Goal: Check status: Check status

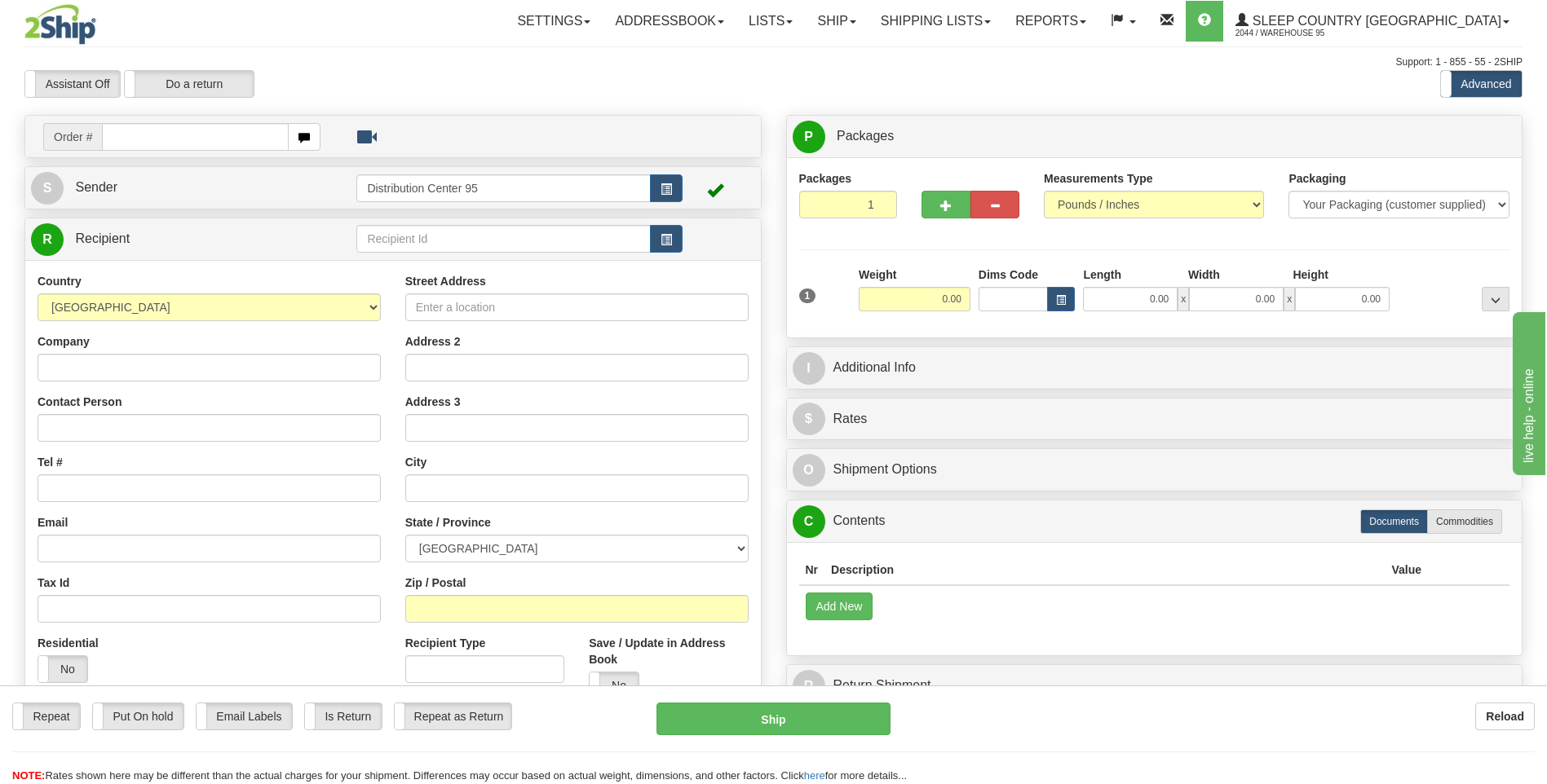
click at [146, 136] on input "text" at bounding box center [195, 137] width 186 height 28
drag, startPoint x: 213, startPoint y: 137, endPoint x: -2, endPoint y: 158, distance: 216.0
click at [0, 158] on html "Training Course Close Toggle navigation Settings Shipping Preferences New Sende…" at bounding box center [773, 392] width 1547 height 784
type input "9002H988254"
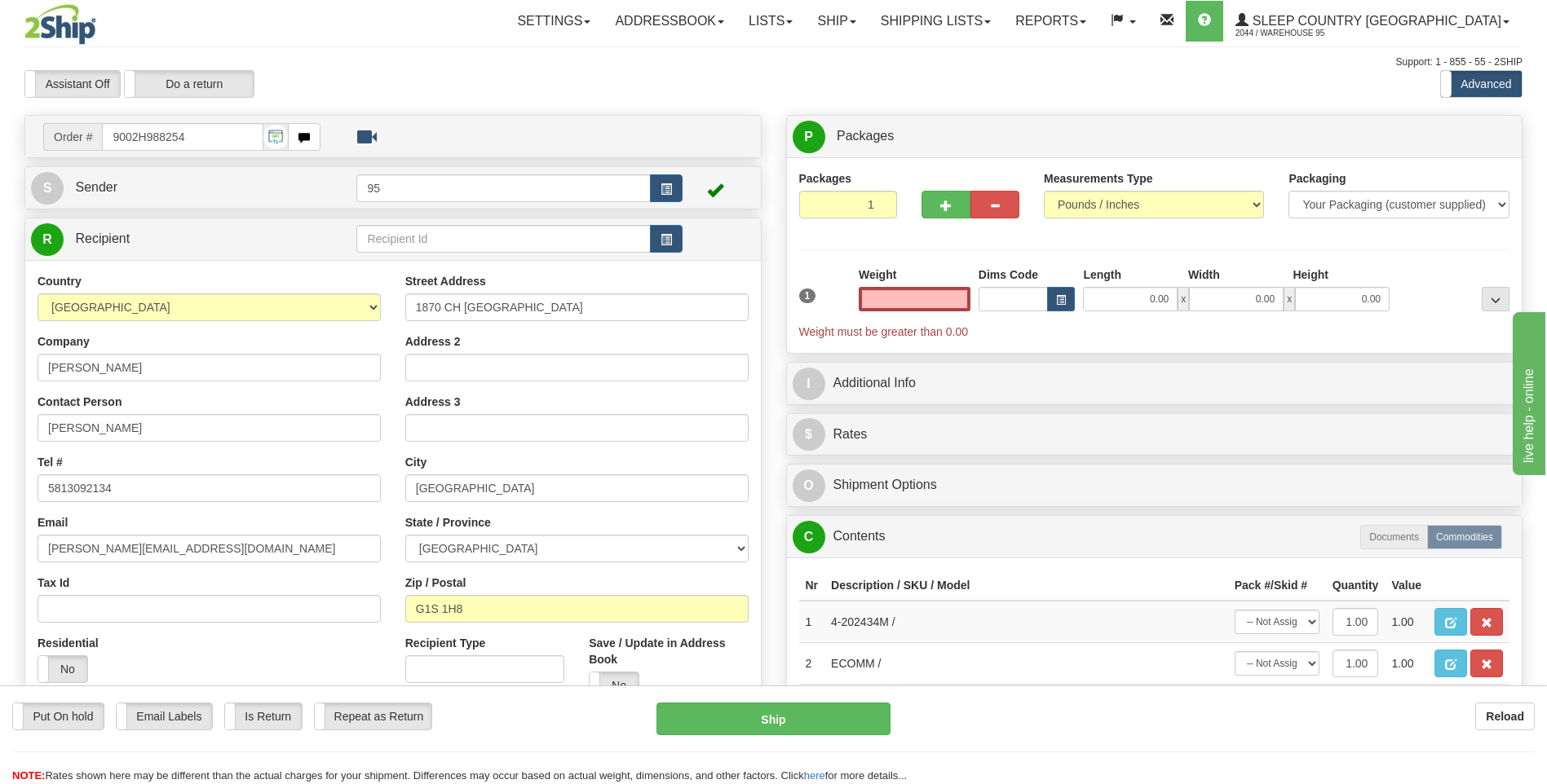
type input "0.00"
click at [275, 38] on div "Toggle navigation Settings Shipping Preferences Fields Preferences New Recipien…" at bounding box center [898, 21] width 1249 height 42
drag, startPoint x: 190, startPoint y: 139, endPoint x: 77, endPoint y: 144, distance: 113.1
click at [77, 144] on div "Order # 9002H988254" at bounding box center [182, 137] width 277 height 28
drag, startPoint x: 207, startPoint y: 138, endPoint x: 18, endPoint y: 130, distance: 189.2
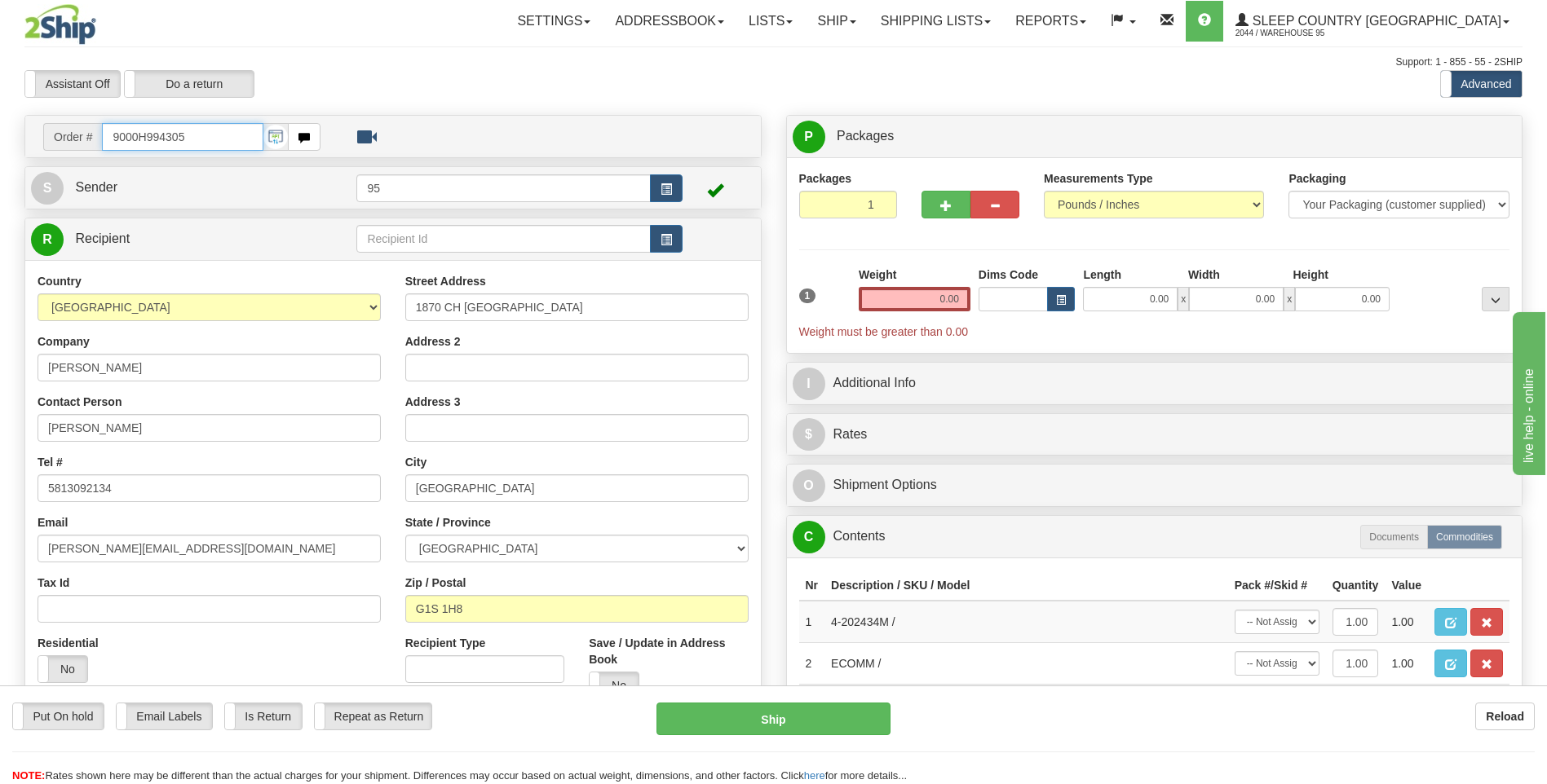
click at [18, 130] on div "Order # 9000H994305 S" at bounding box center [393, 475] width 762 height 720
type input "9000H994305"
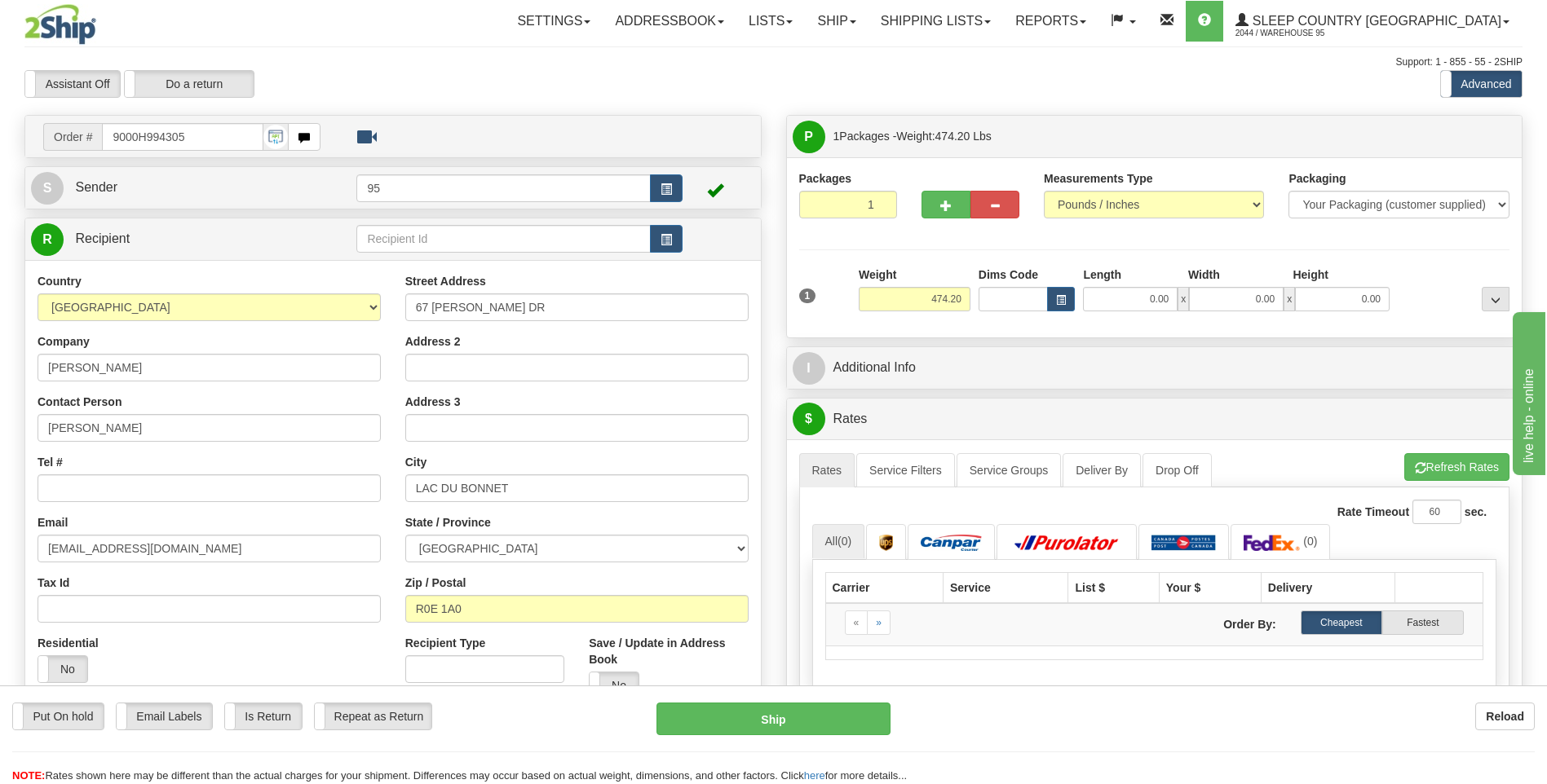
click at [225, 21] on div at bounding box center [143, 24] width 237 height 41
click at [1003, 22] on link "Shipping lists" at bounding box center [935, 21] width 134 height 41
click at [915, 104] on span "Pickup List" at bounding box center [887, 99] width 55 height 13
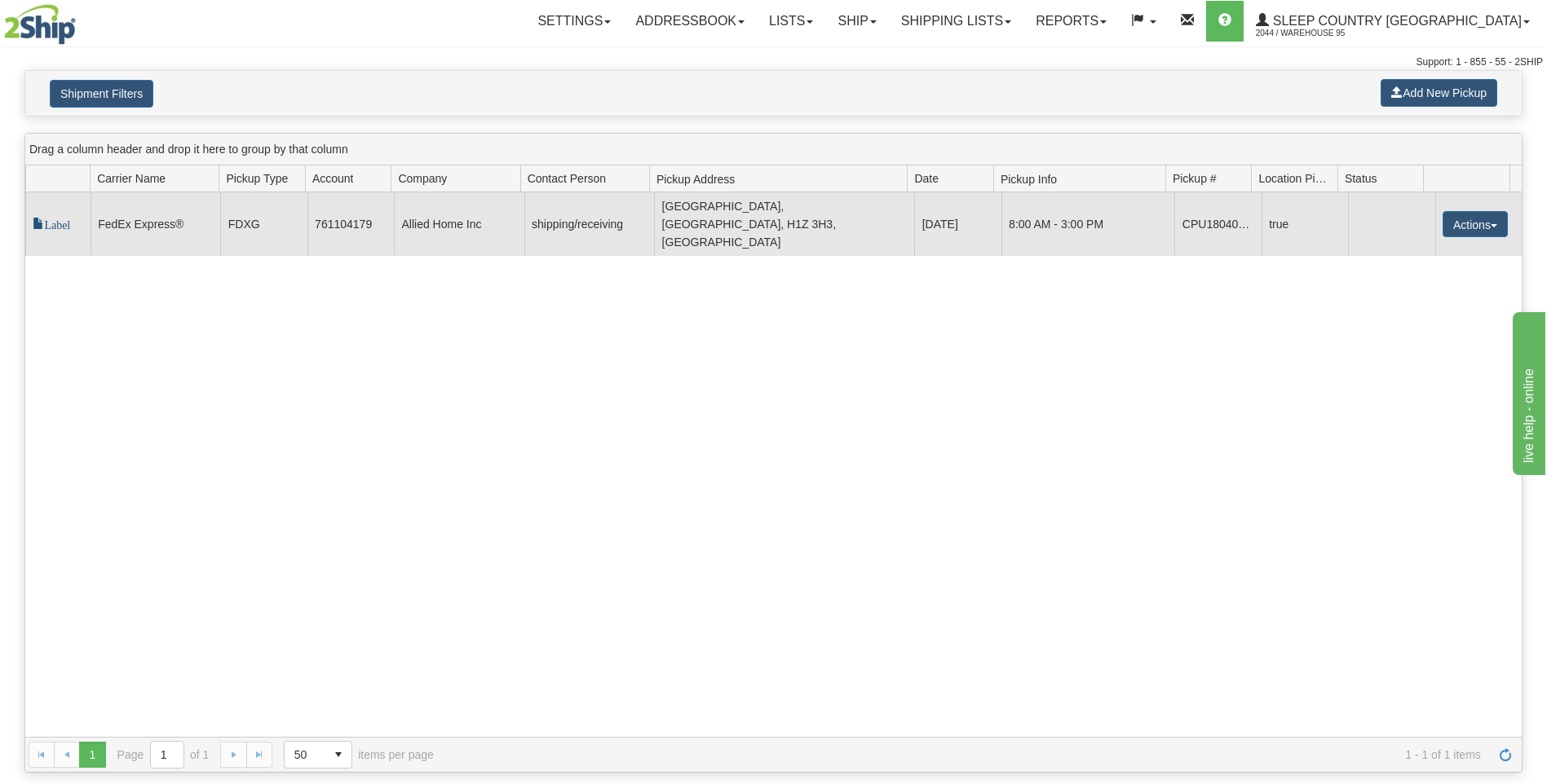
click at [47, 217] on span "Label" at bounding box center [51, 223] width 37 height 11
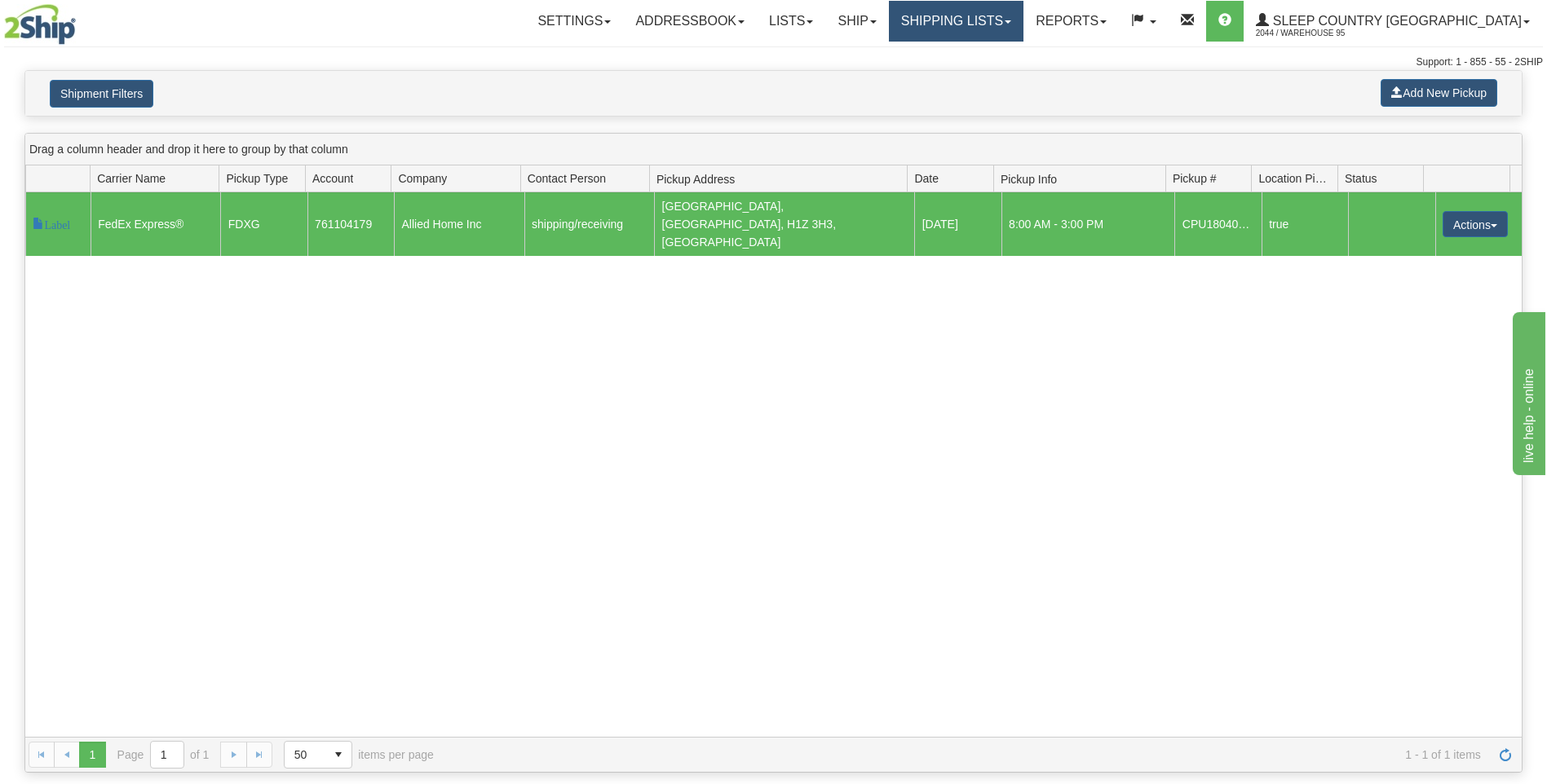
click at [1024, 33] on link "Shipping lists" at bounding box center [956, 21] width 134 height 41
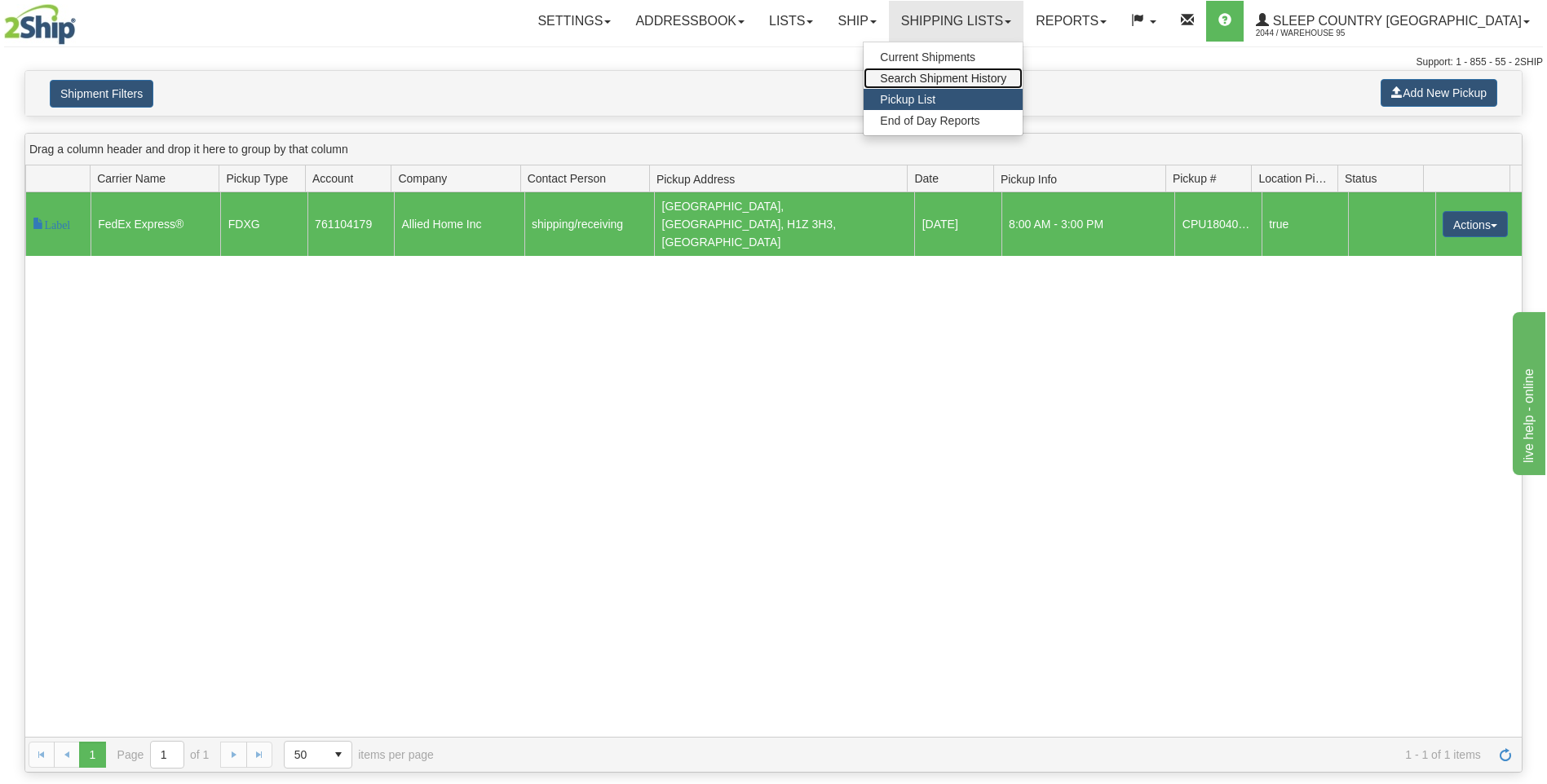
click at [1006, 75] on span "Search Shipment History" at bounding box center [943, 78] width 127 height 13
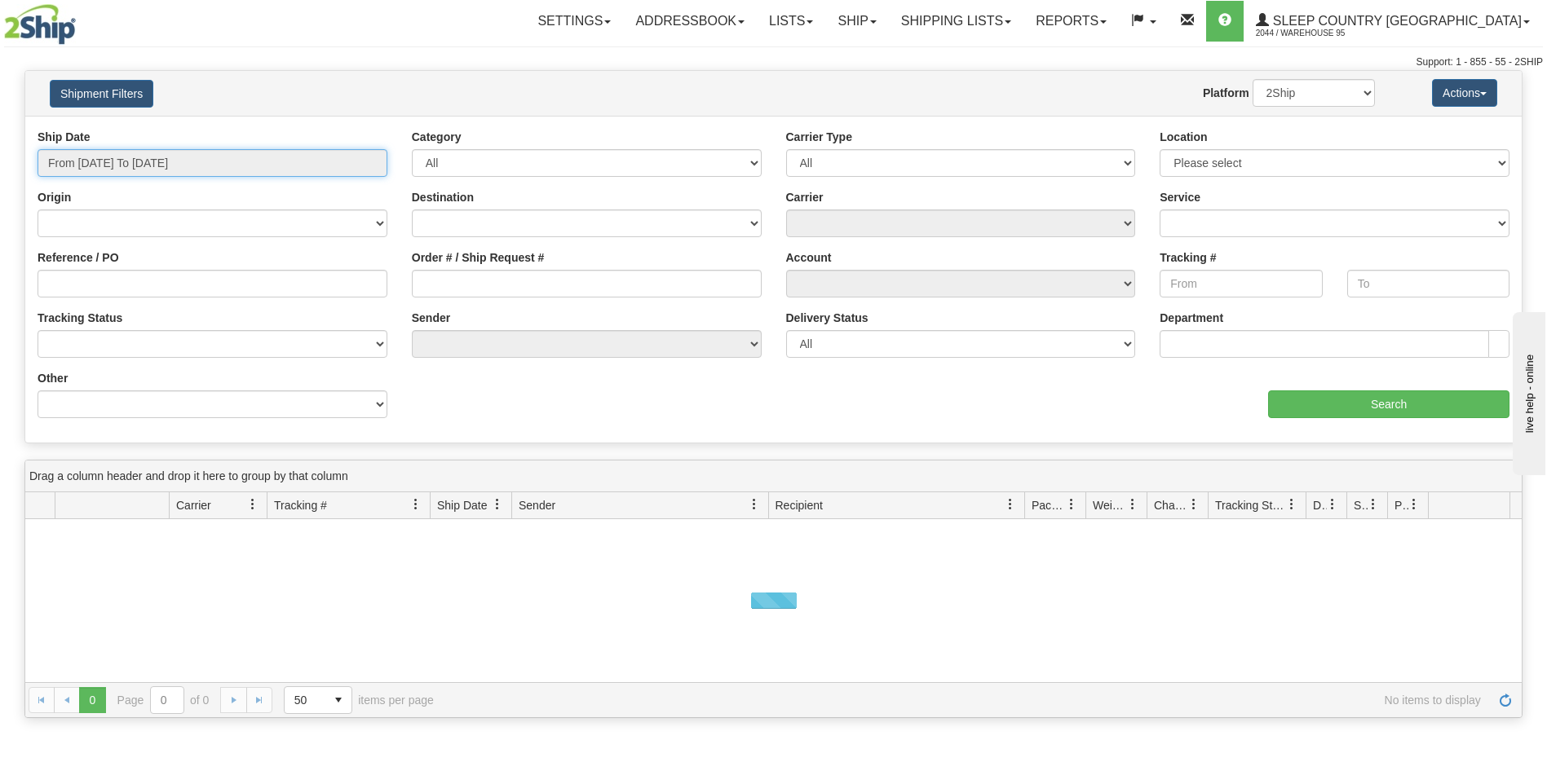
click at [176, 165] on input "From 08/21/2025 To 08/22/2025" at bounding box center [212, 163] width 350 height 28
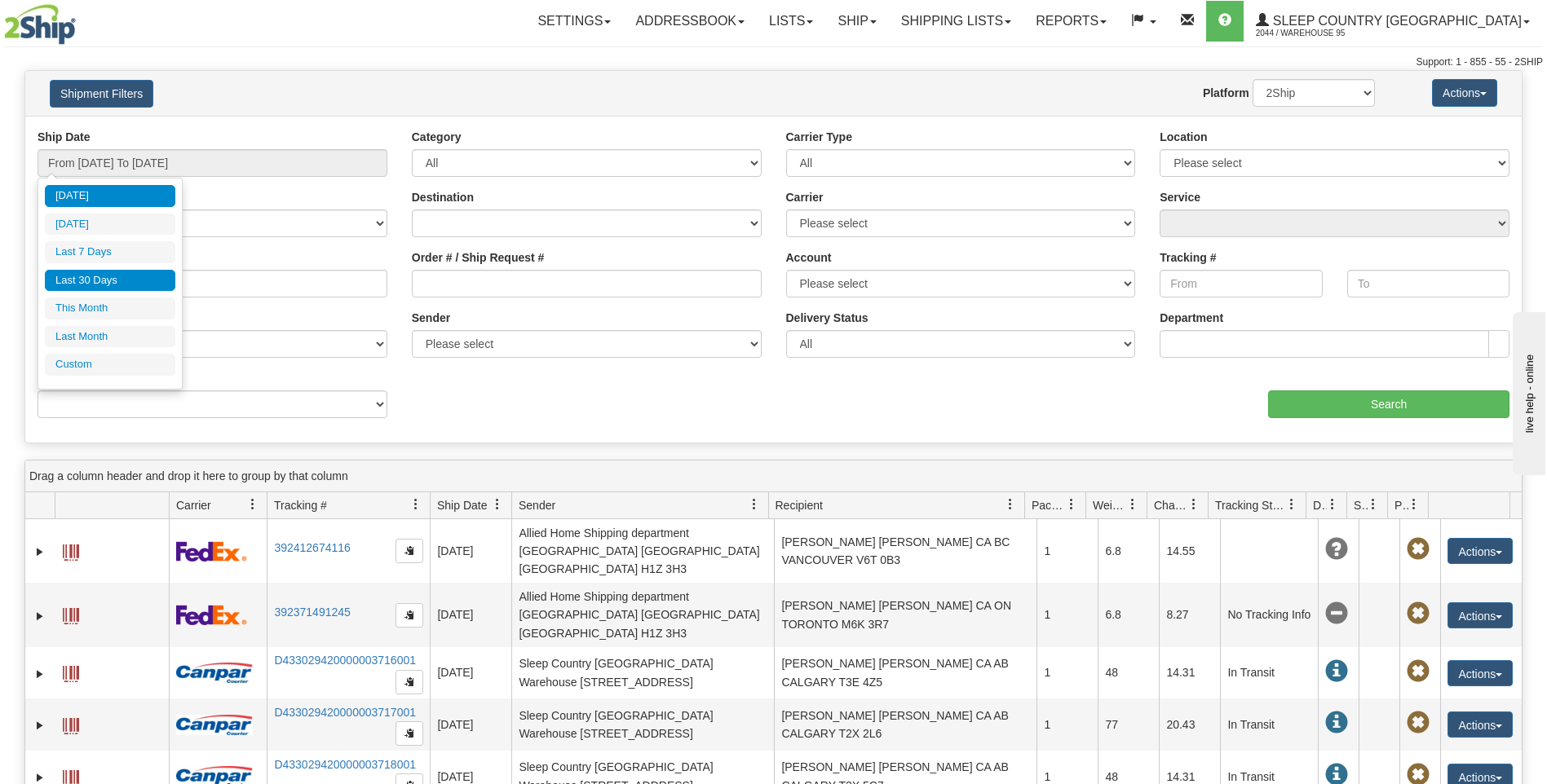
click at [99, 282] on li "Last 30 Days" at bounding box center [110, 280] width 131 height 22
type input "From 07/24/2025 To 08/22/2025"
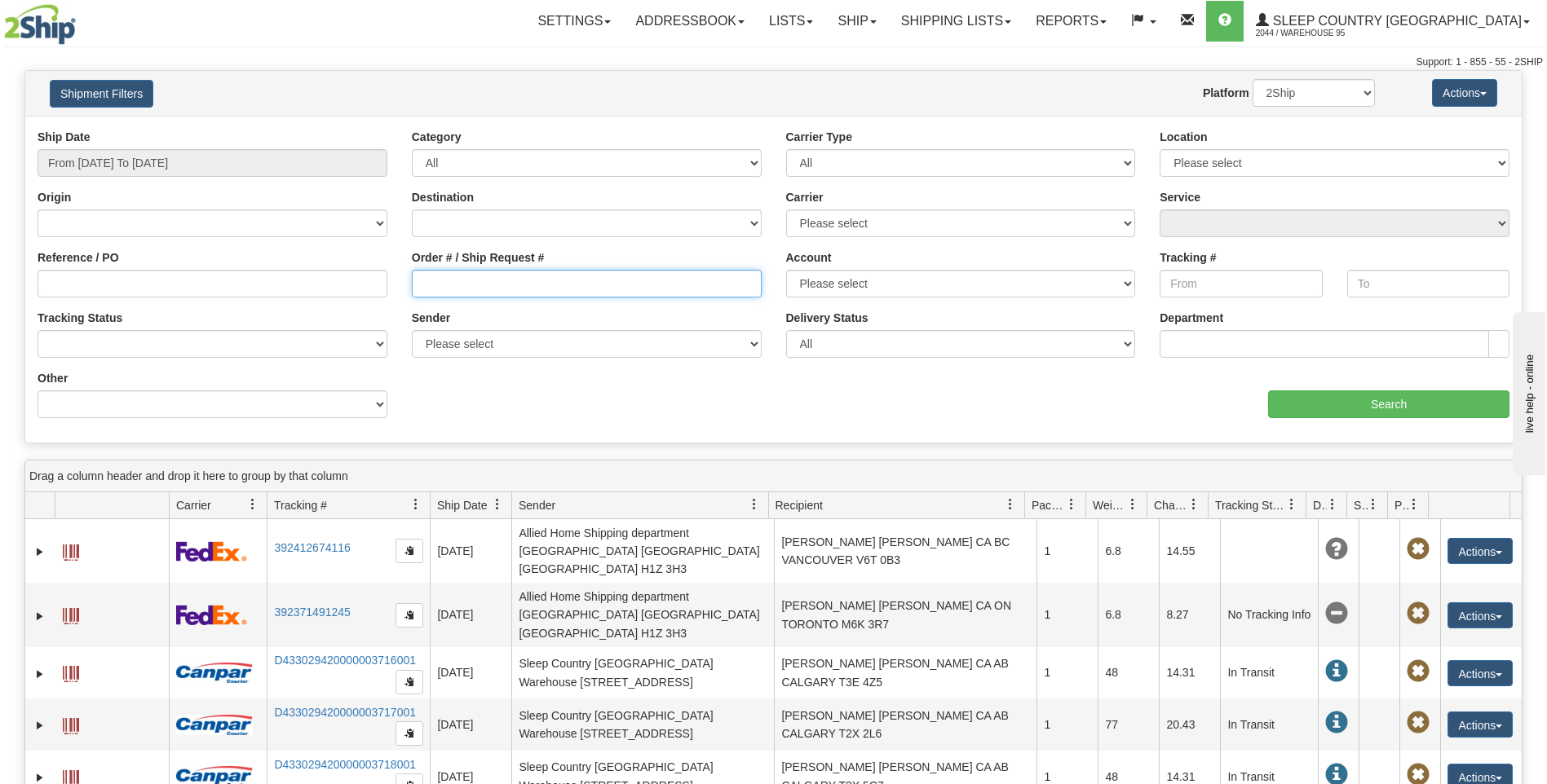
click at [459, 281] on input "Order # / Ship Request #" at bounding box center [587, 283] width 350 height 28
paste input "9000H994305"
type input "9000H994305"
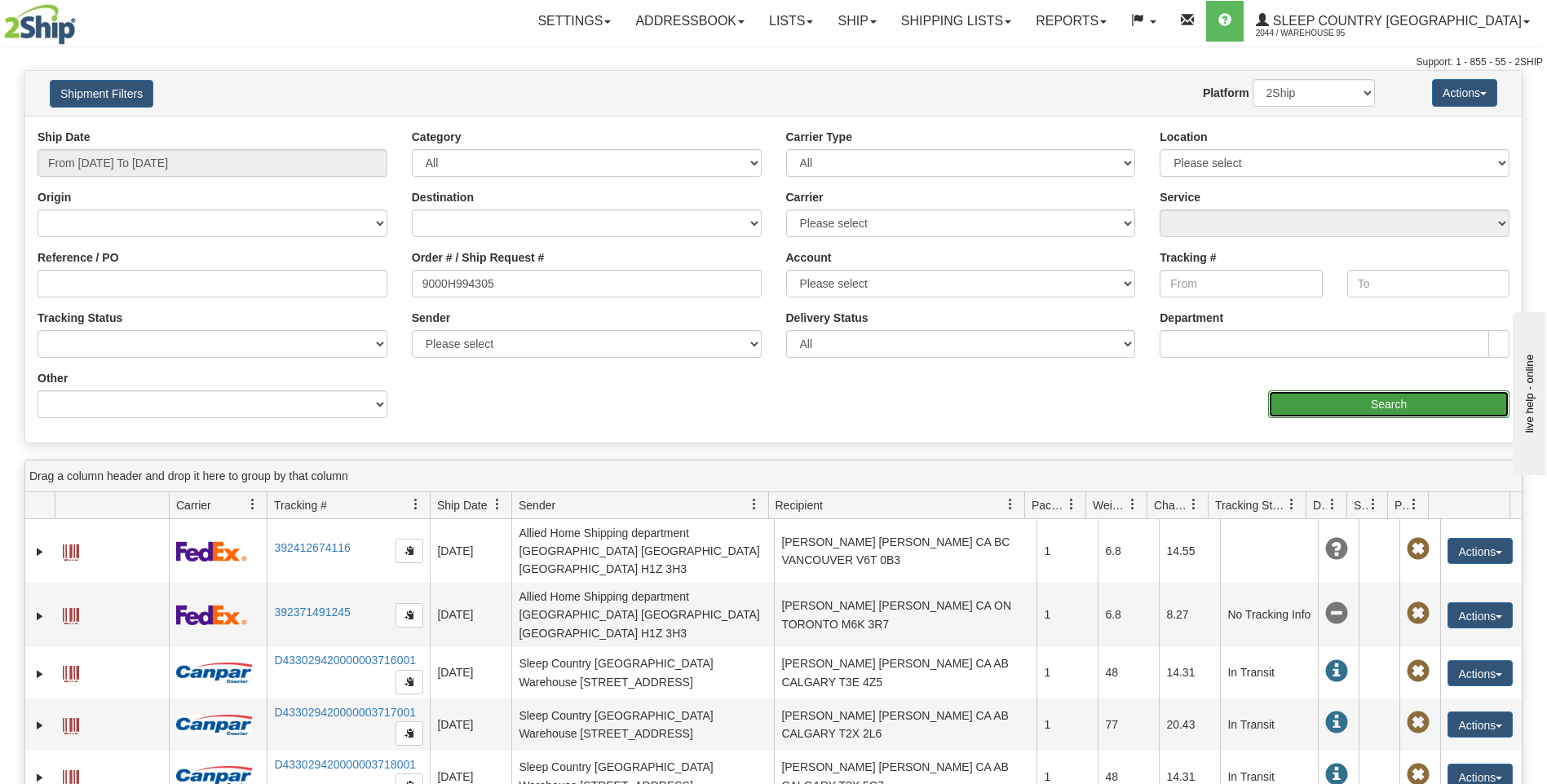
click at [1375, 407] on input "Search" at bounding box center [1388, 405] width 242 height 28
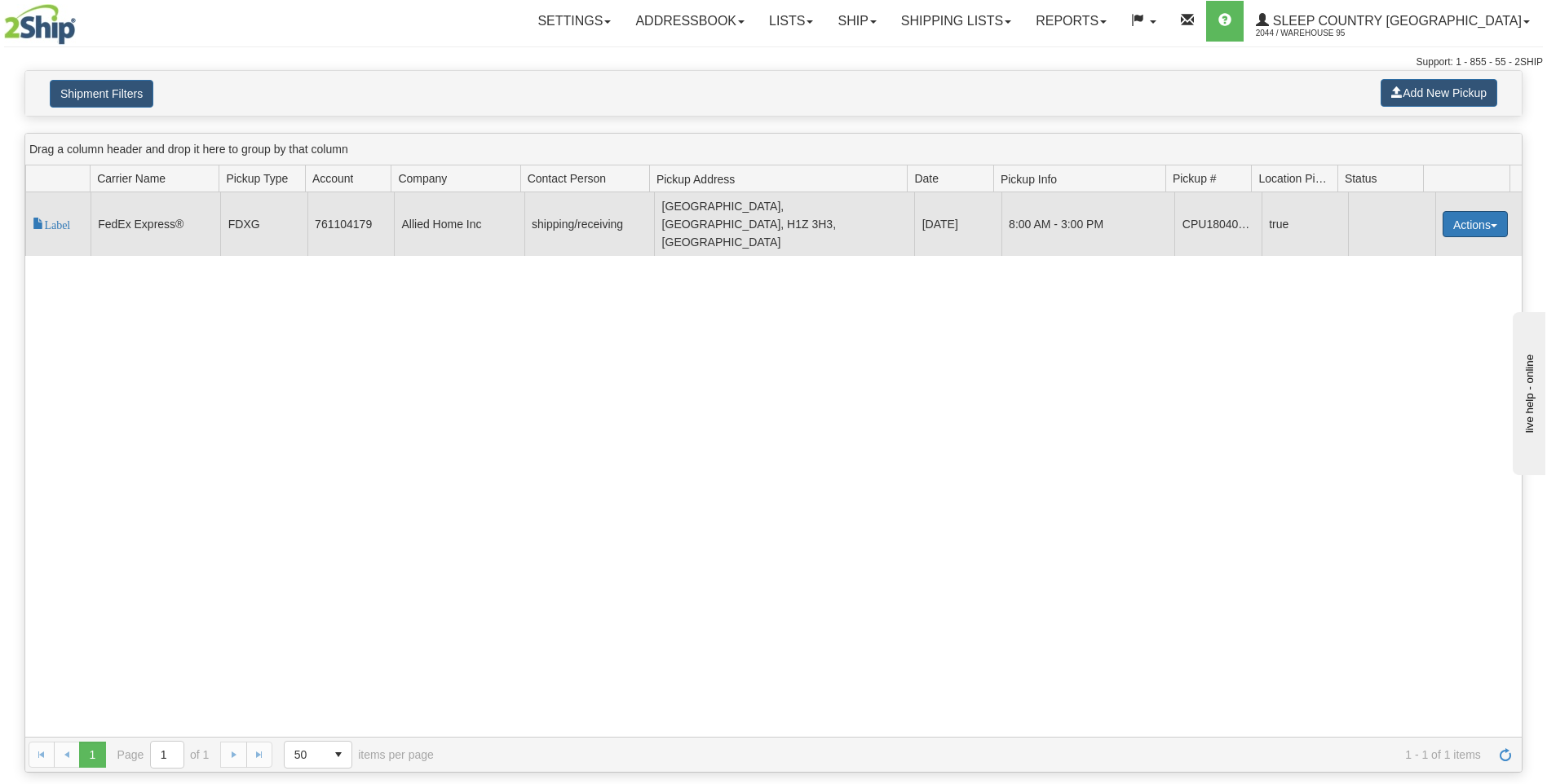
click at [1492, 214] on button "Actions" at bounding box center [1474, 224] width 65 height 26
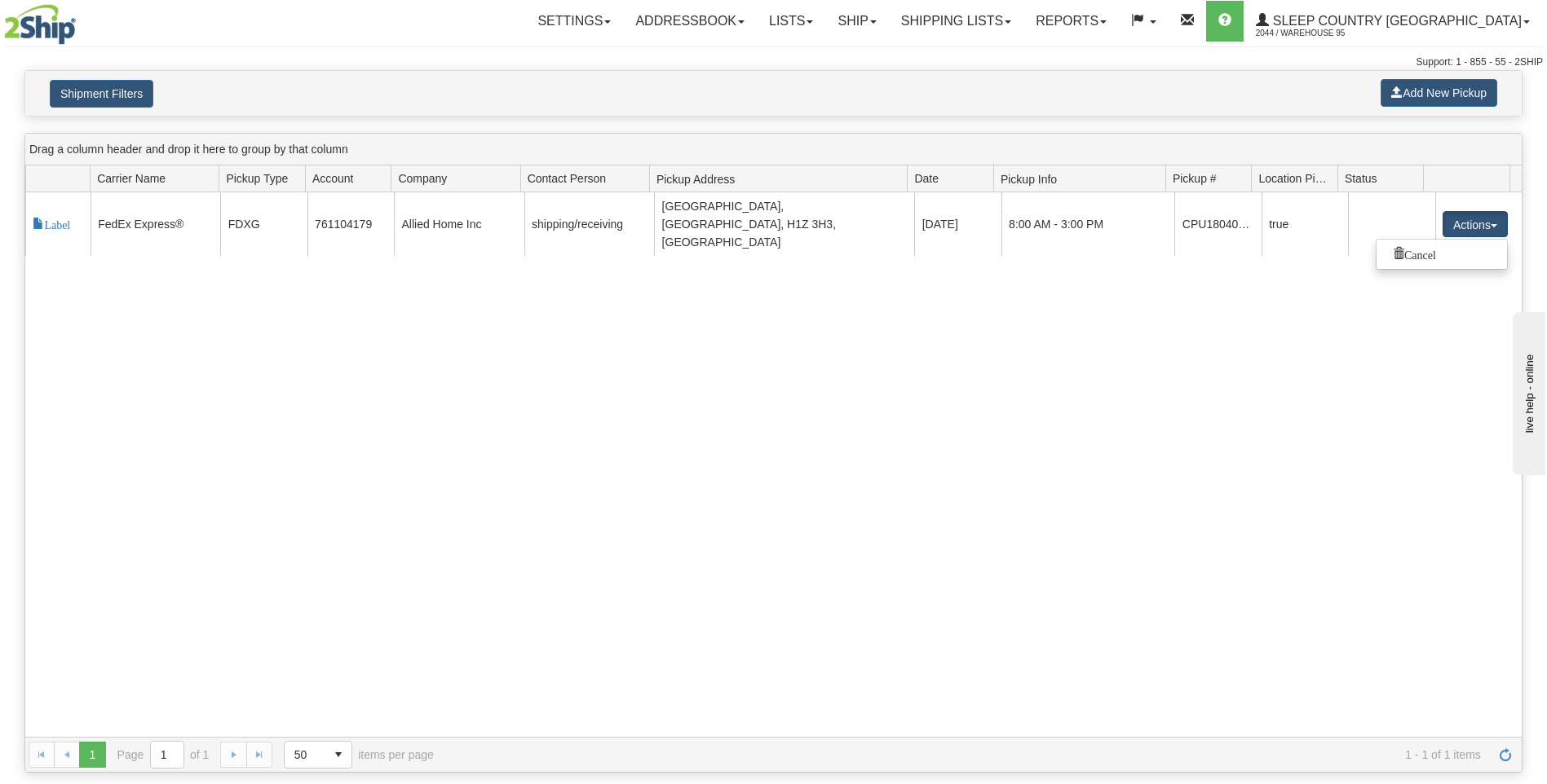
click at [1356, 335] on div "117746 2 Label FedEx Express® FDXG 761104179 Allied Home Inc shipping/receiving…" at bounding box center [773, 464] width 1497 height 545
click at [888, 19] on link "Ship" at bounding box center [856, 21] width 62 height 41
click at [819, 55] on span "Ship Screen" at bounding box center [788, 56] width 62 height 13
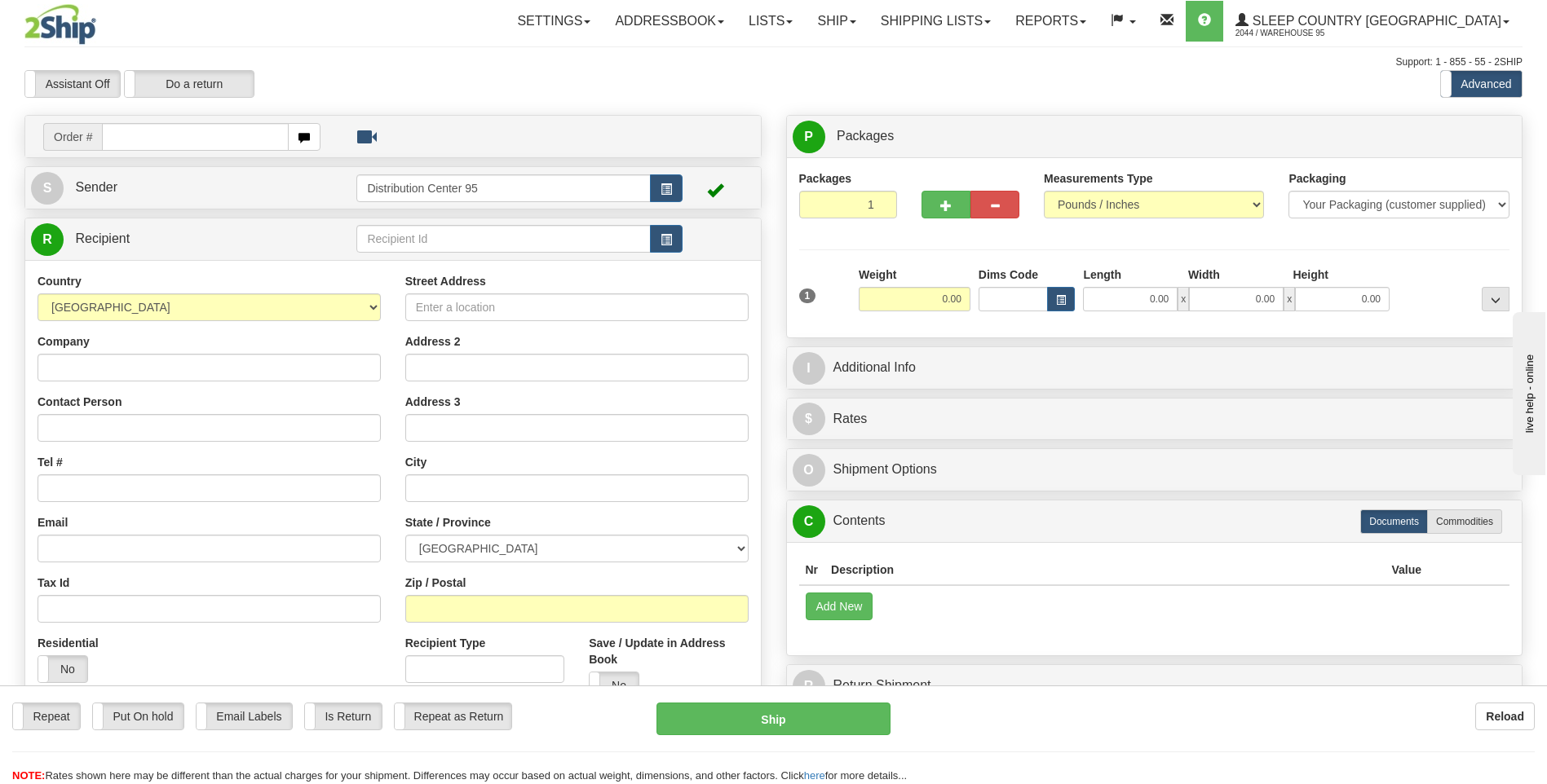
click at [157, 139] on input "text" at bounding box center [195, 137] width 186 height 28
type input "9000H994305"
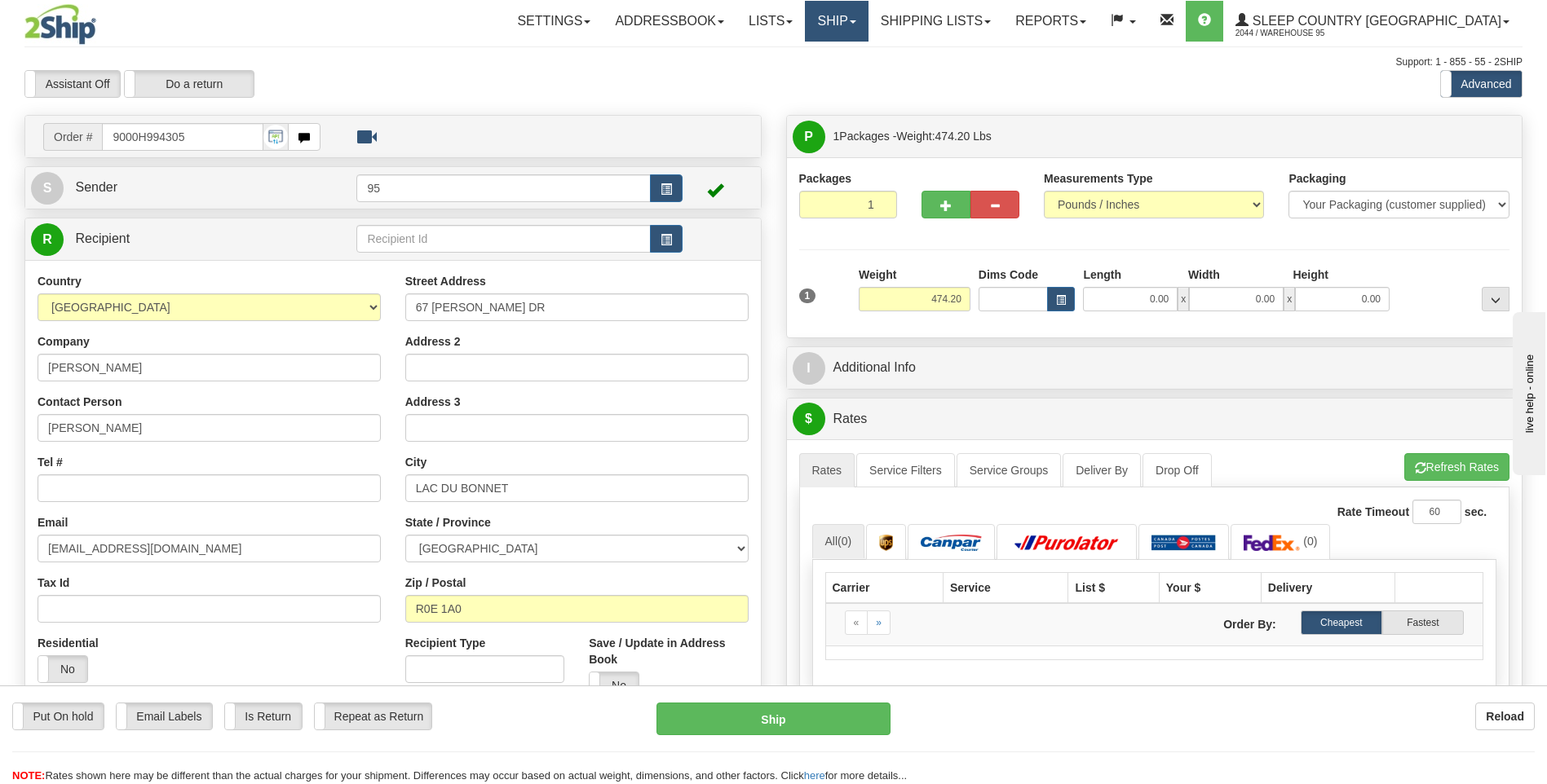
click at [868, 19] on link "Ship" at bounding box center [836, 21] width 62 height 41
click at [1033, 61] on div "Support: 1 - 855 - 55 - 2SHIP" at bounding box center [773, 62] width 1498 height 14
